Goal: Task Accomplishment & Management: Use online tool/utility

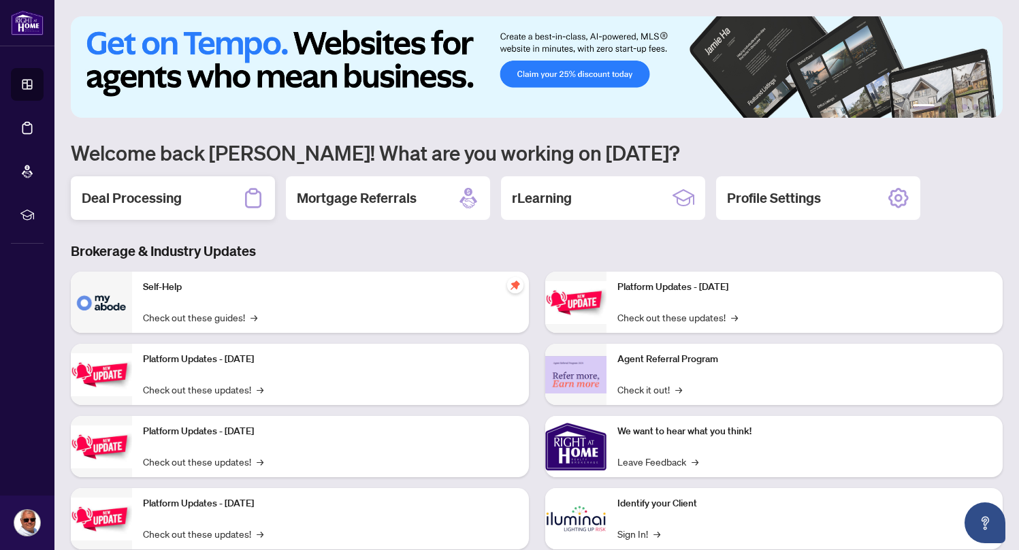
click at [180, 208] on div "Deal Processing" at bounding box center [173, 198] width 204 height 44
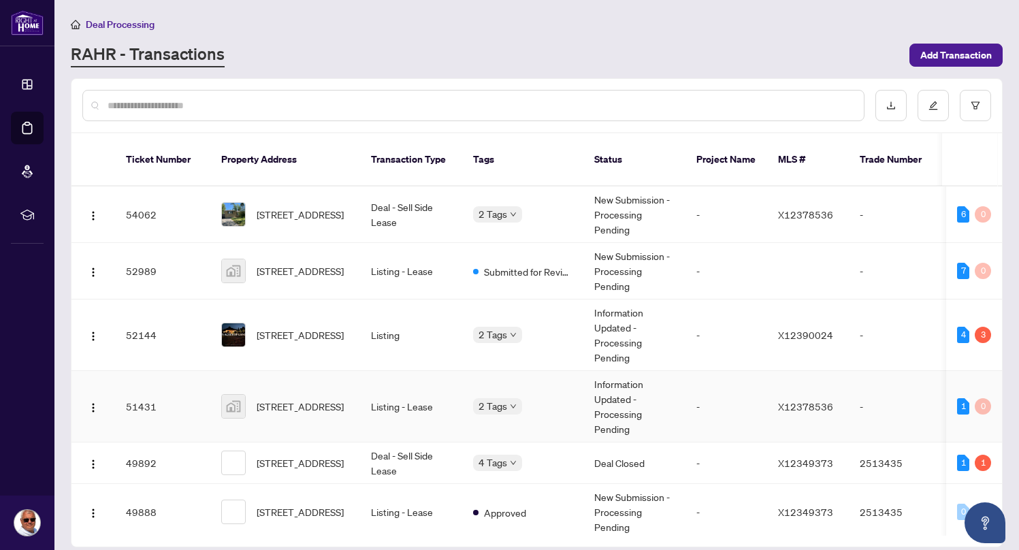
scroll to position [193, 0]
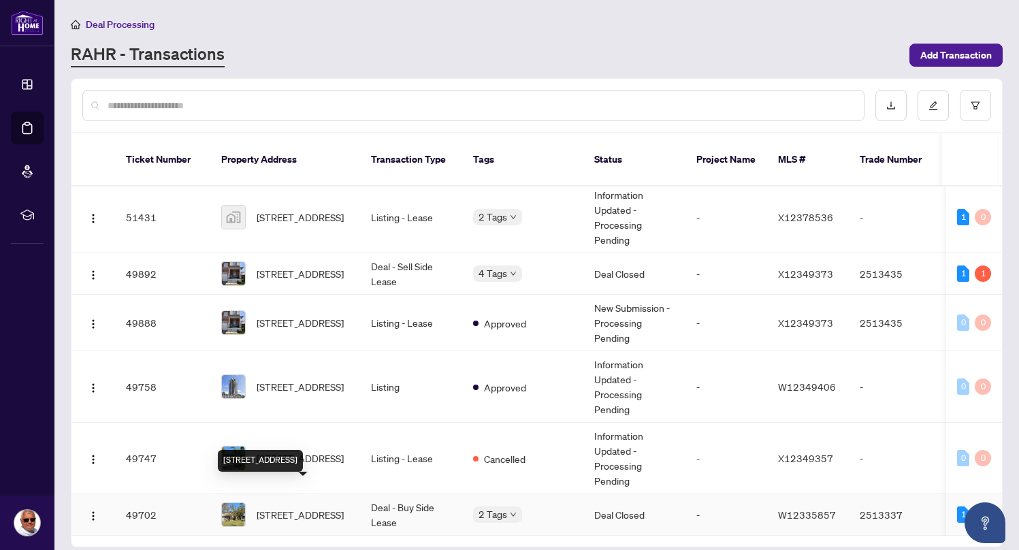
click at [296, 507] on span "[STREET_ADDRESS]" at bounding box center [300, 514] width 87 height 15
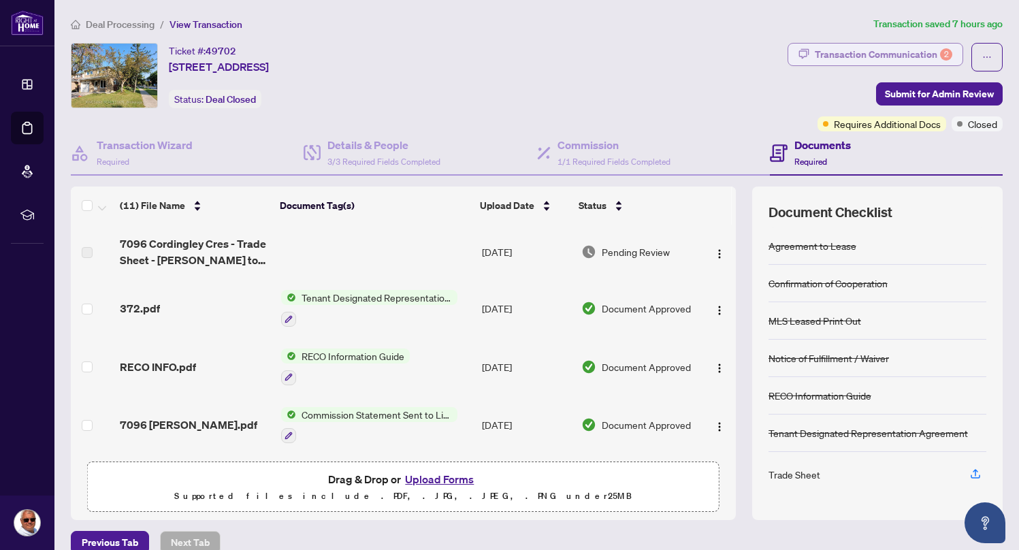
click at [910, 52] on div "Transaction Communication 2" at bounding box center [884, 55] width 138 height 22
